Goal: Register for event/course

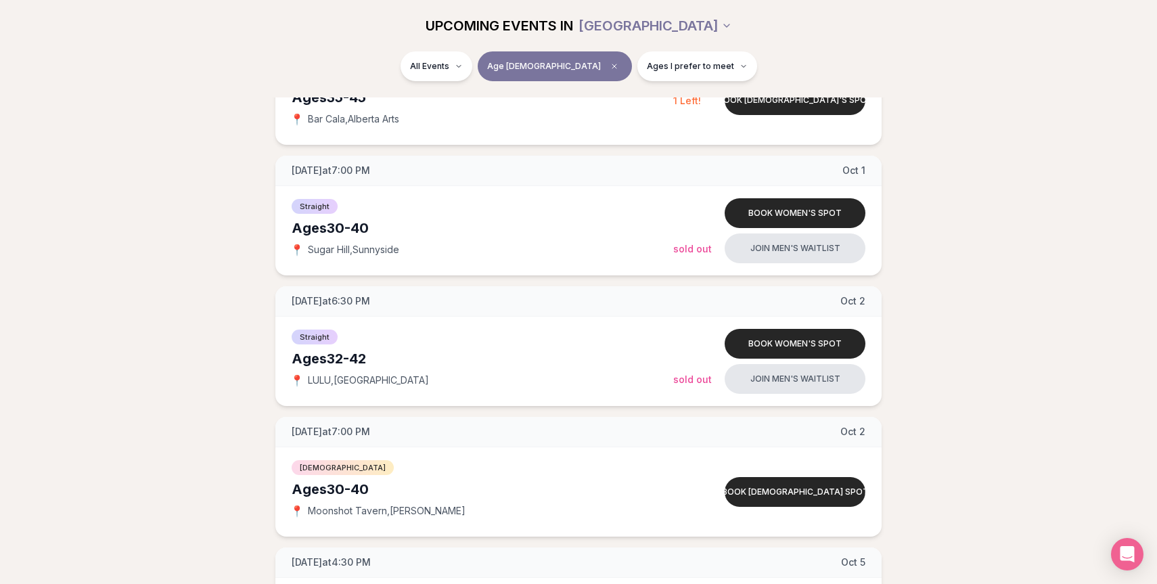
scroll to position [520, 0]
click at [753, 372] on button "Join men's waitlist" at bounding box center [794, 378] width 141 height 30
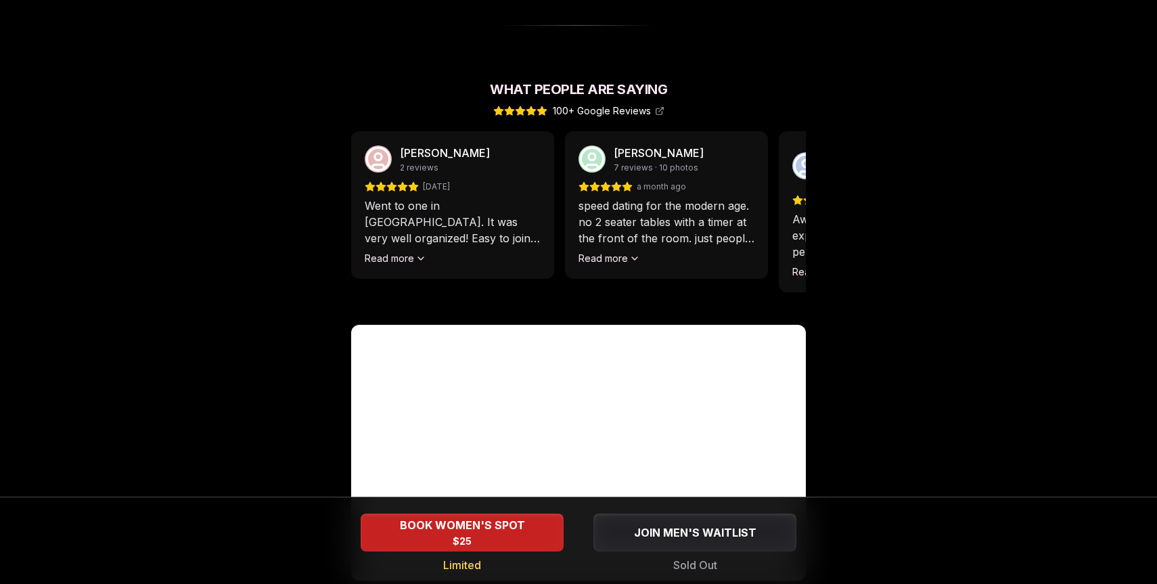
scroll to position [1268, 0]
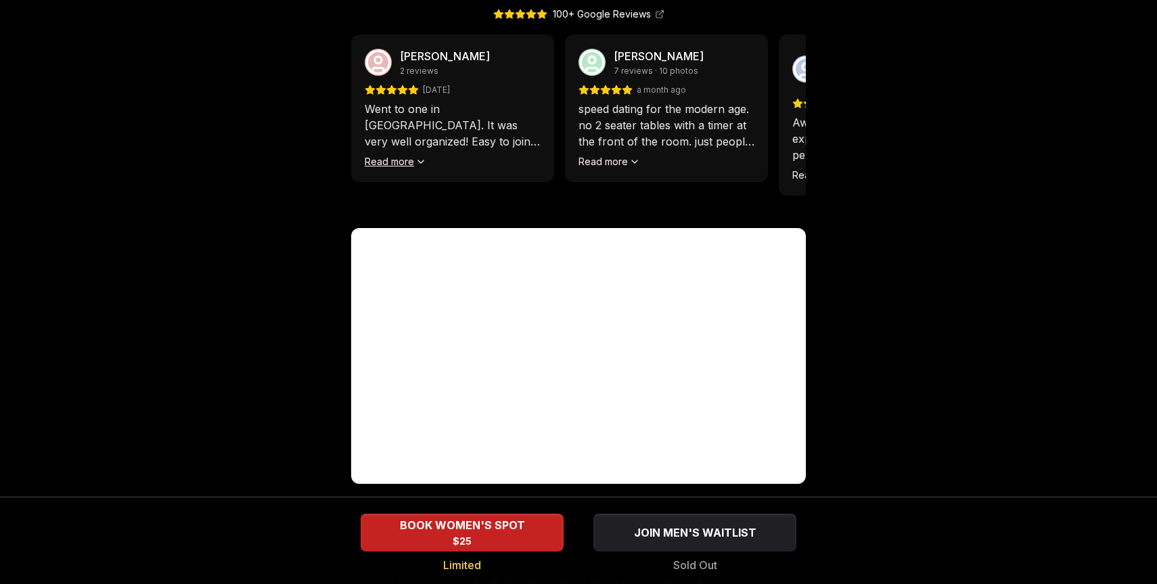
click at [384, 155] on button "Read more" at bounding box center [396, 162] width 62 height 14
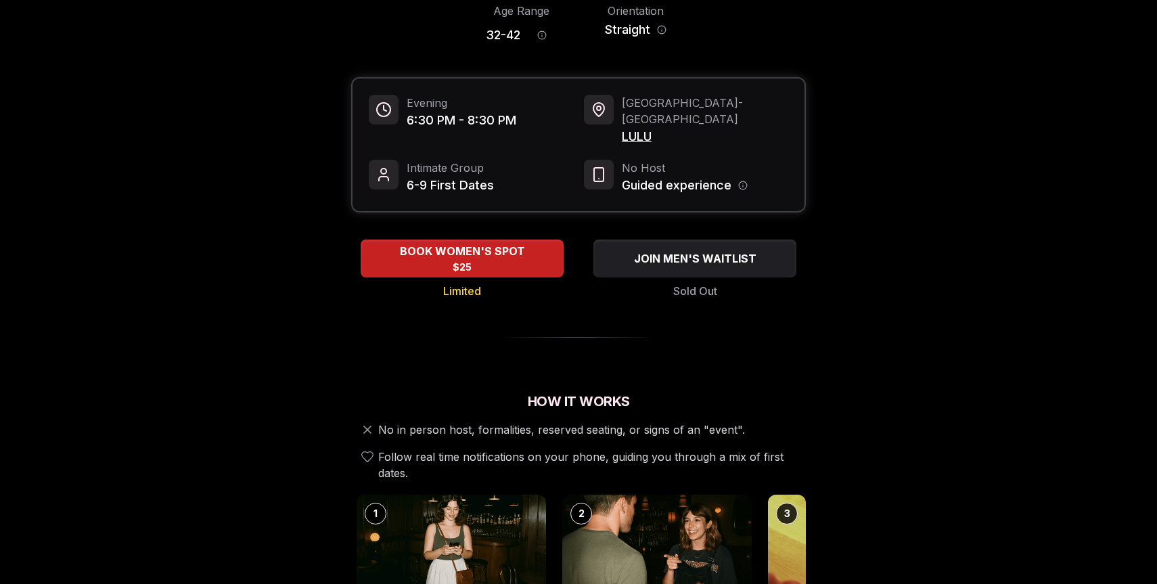
scroll to position [116, 0]
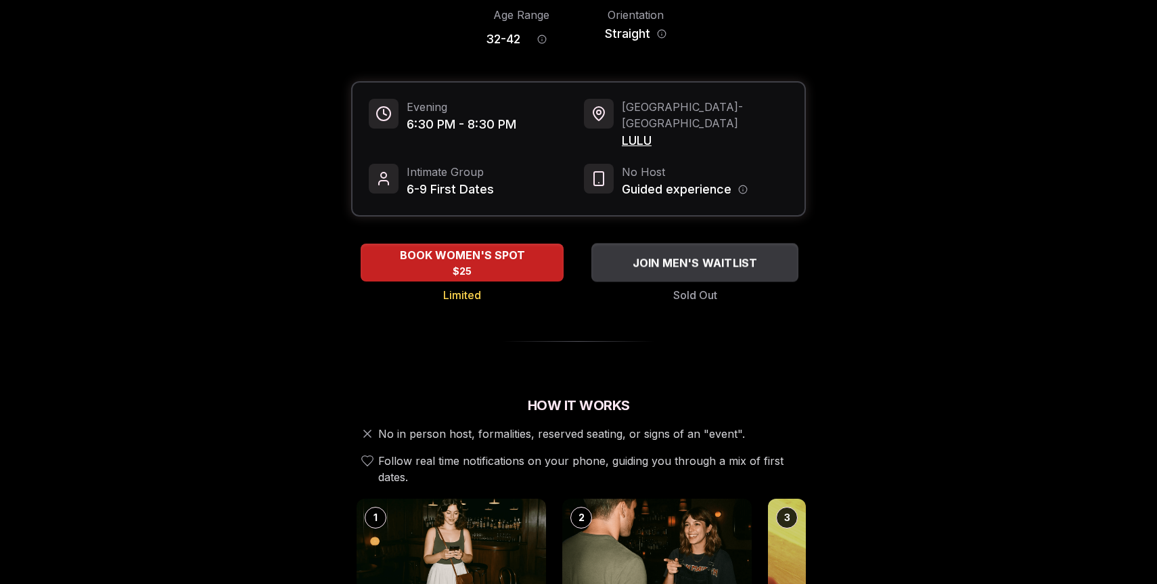
click at [750, 254] on span "JOIN MEN'S WAITLIST" at bounding box center [695, 262] width 131 height 16
